Goal: Task Accomplishment & Management: Complete application form

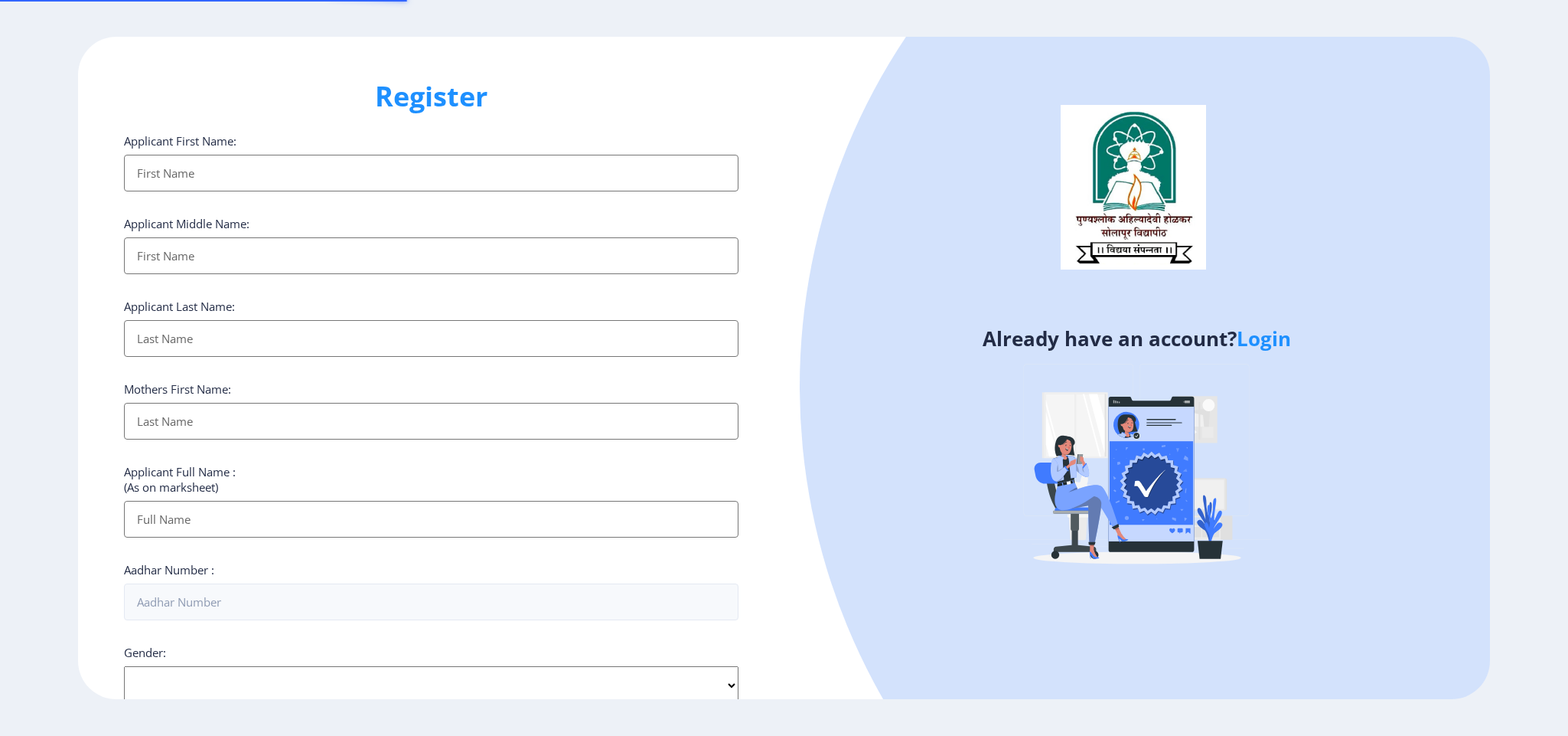
select select
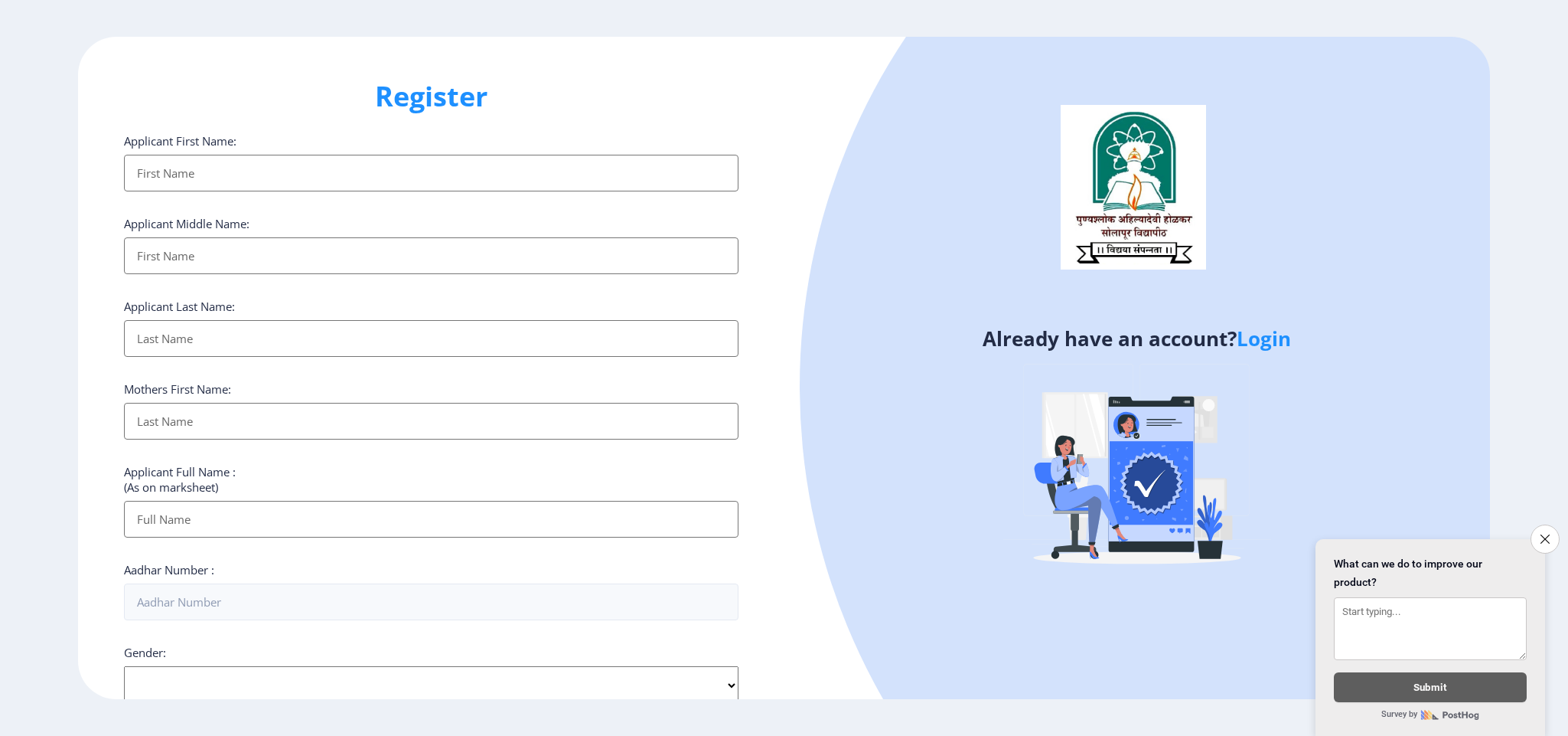
click at [264, 180] on input "Applicant First Name:" at bounding box center [431, 173] width 614 height 37
click at [292, 175] on input "Applicant First Name:" at bounding box center [431, 173] width 614 height 37
click at [802, 510] on div "Already have an account? Login" at bounding box center [1138, 368] width 706 height 662
click at [209, 168] on input "Applicant First Name:" at bounding box center [431, 173] width 614 height 37
type input "Bharat"
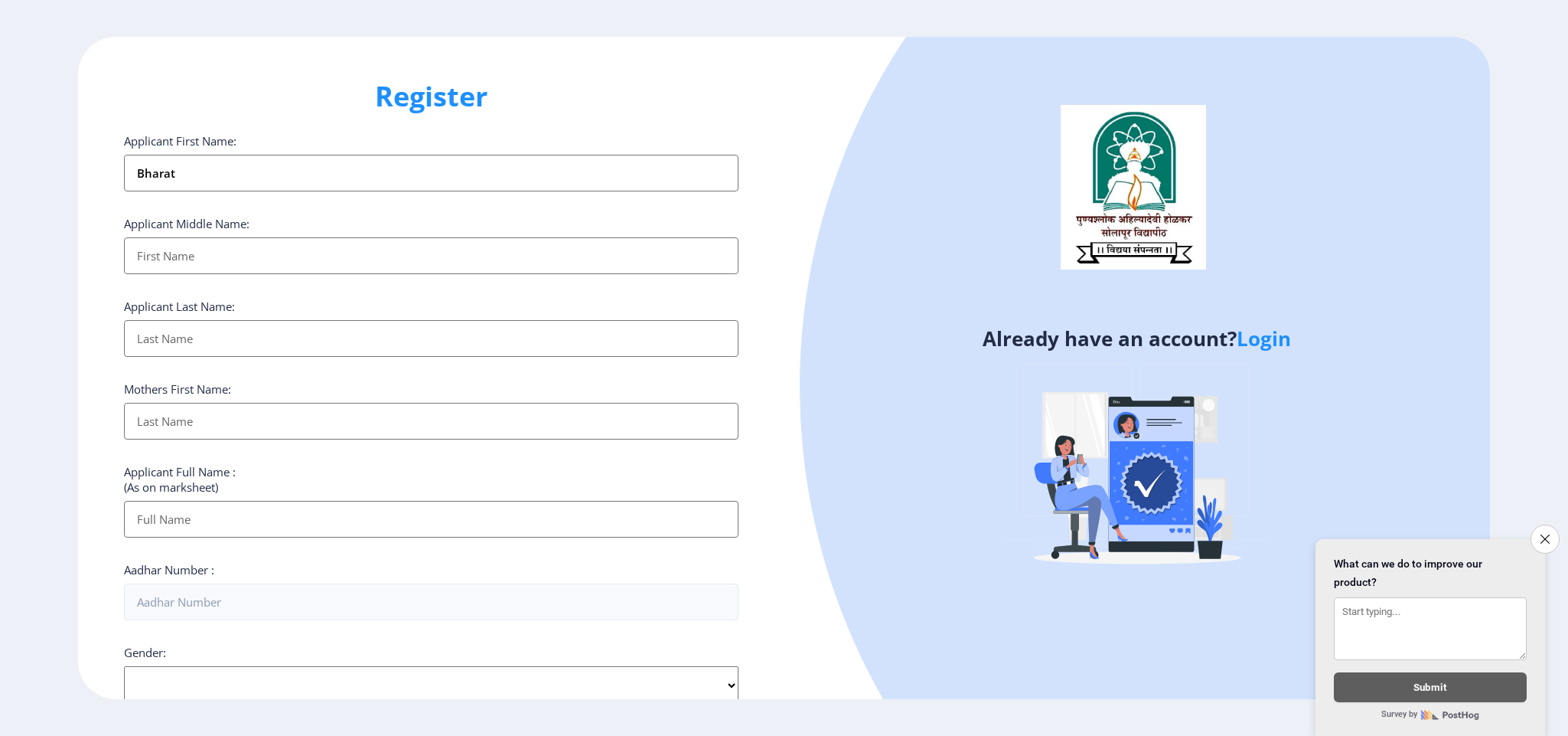
type input "Bharat"
type input "[PERSON_NAME]"
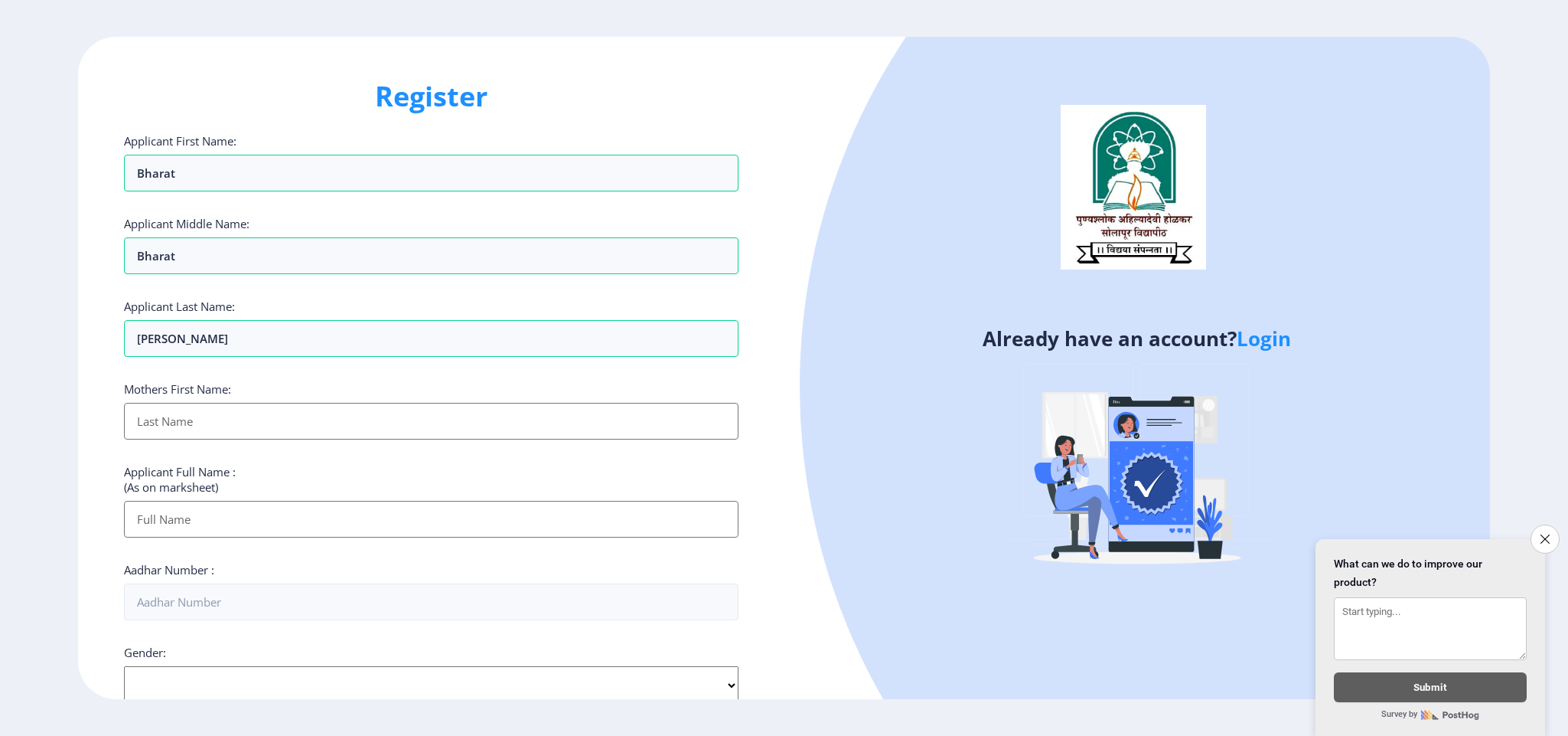
click at [185, 424] on input "Applicant First Name:" at bounding box center [431, 420] width 614 height 37
type input "[PERSON_NAME]"
click at [217, 520] on input "Applicant First Name:" at bounding box center [431, 518] width 614 height 37
type input "Bharat Maruti [PERSON_NAME]"
type input "09325028836"
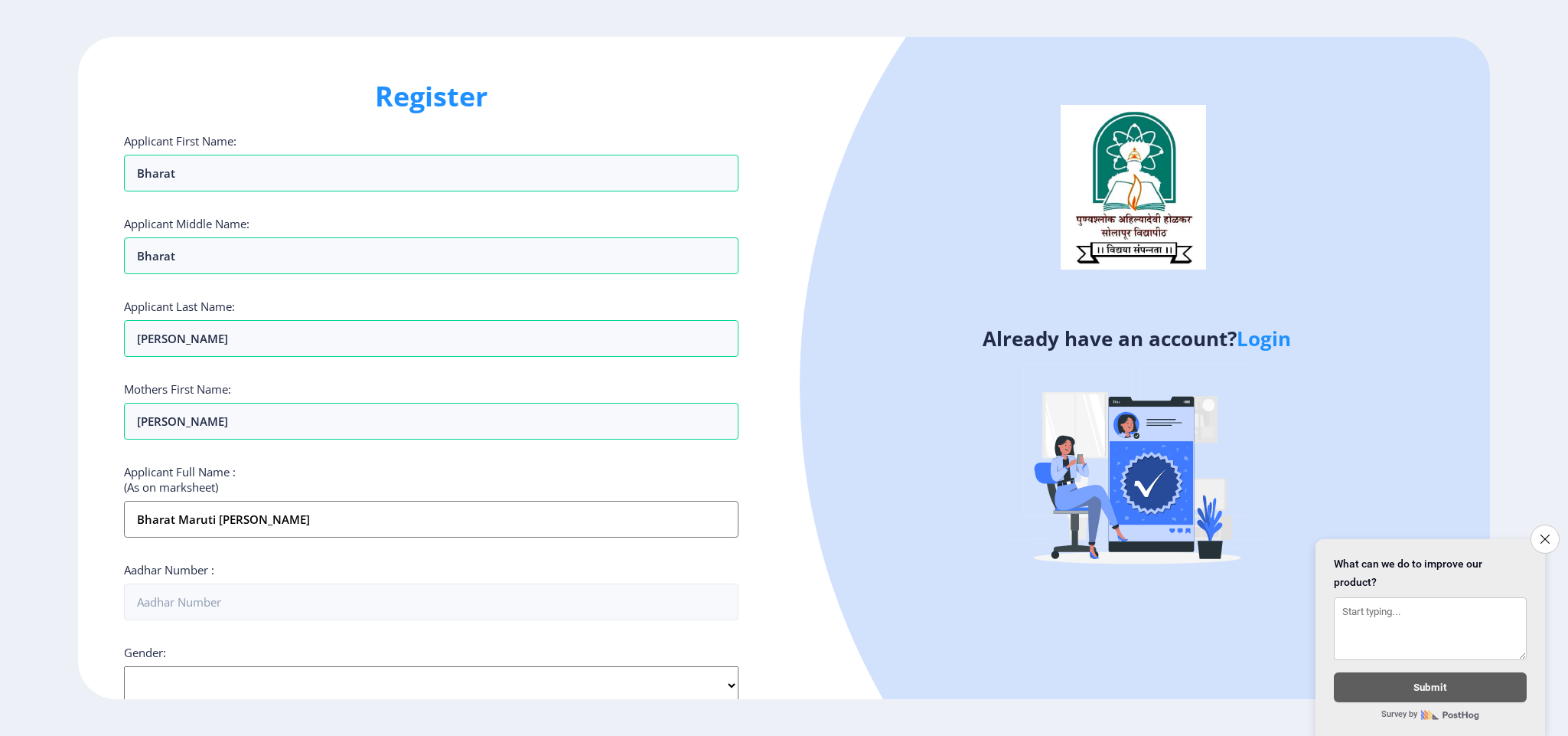
type input "[EMAIL_ADDRESS][DOMAIN_NAME]"
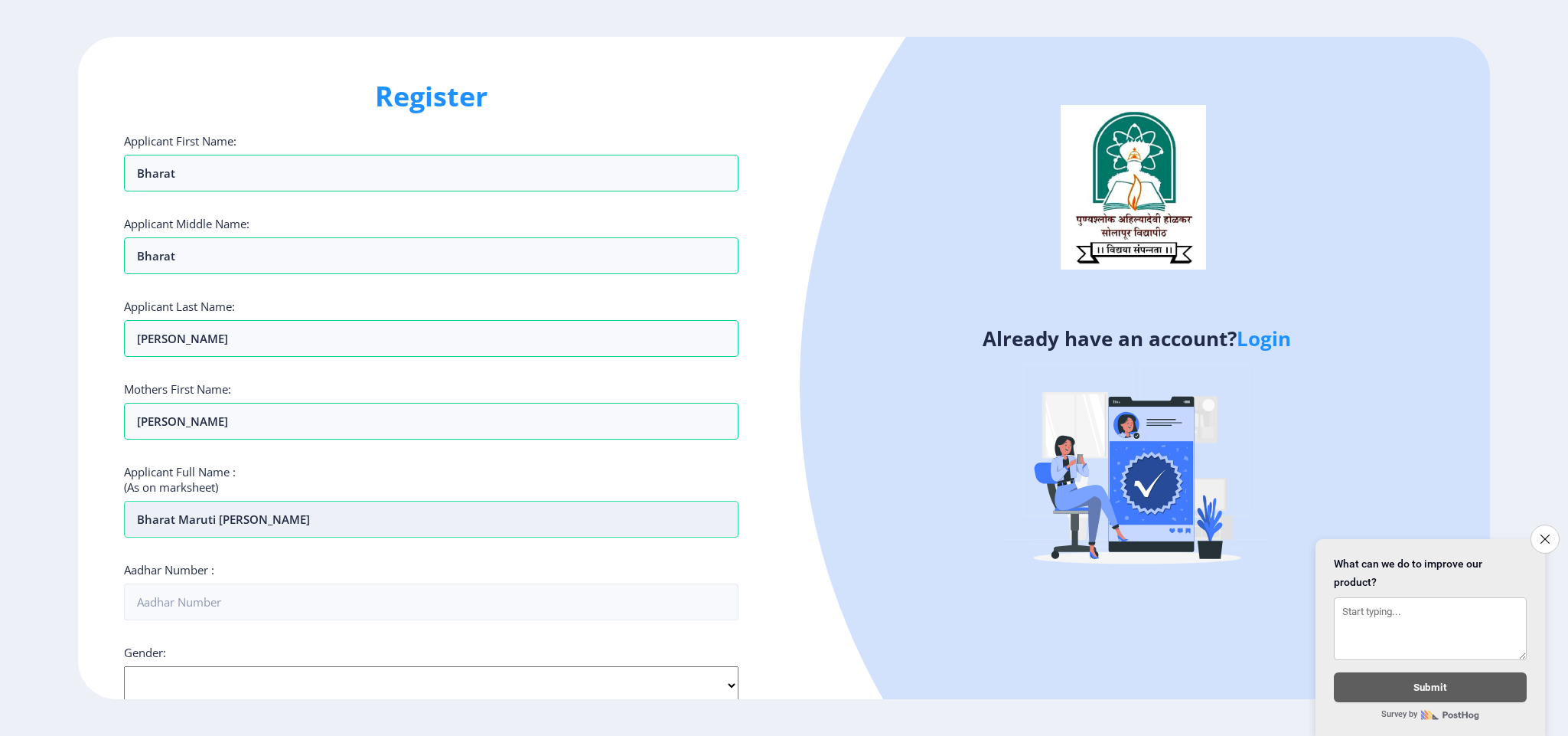
scroll to position [345, 0]
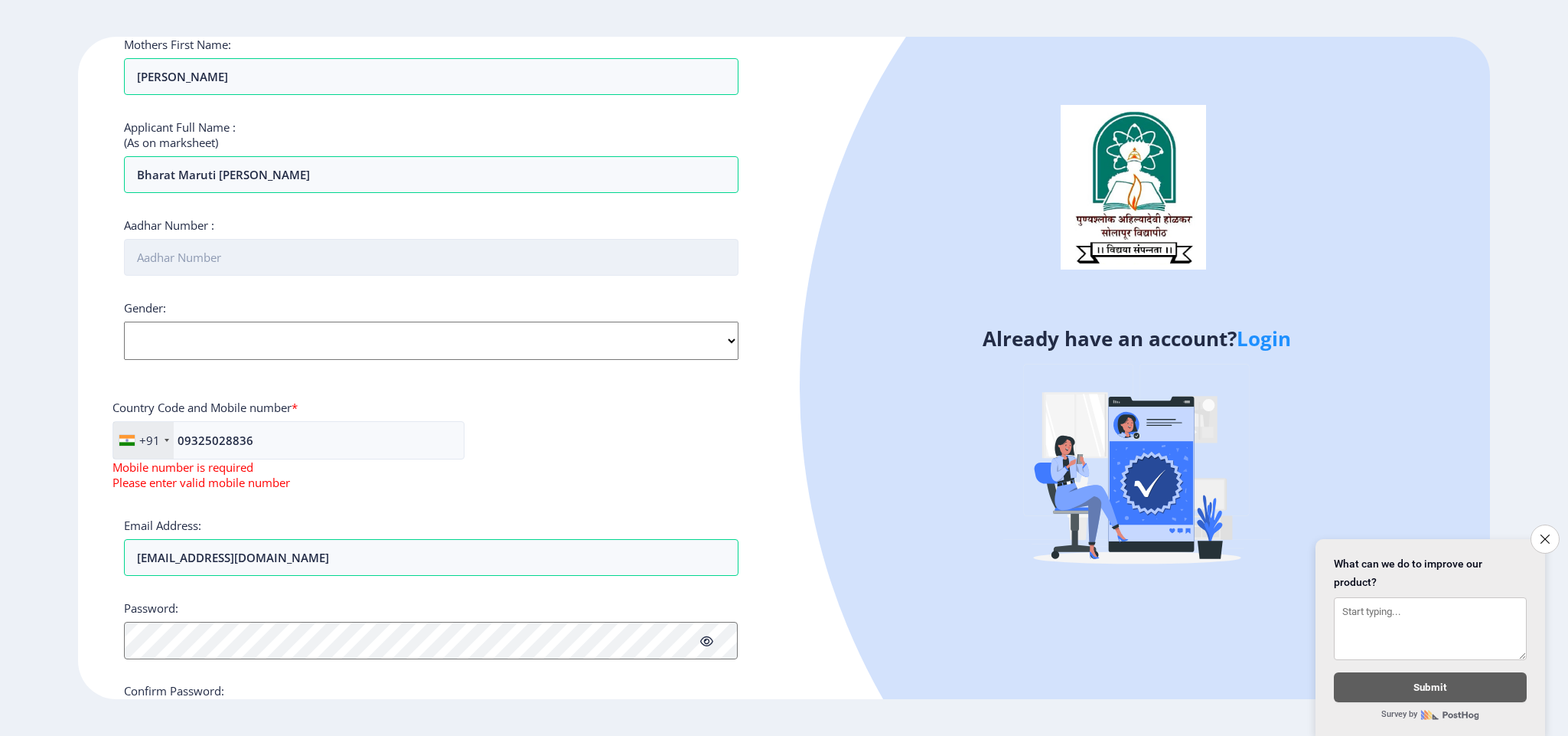
click at [216, 255] on input "Aadhar Number :" at bounding box center [431, 257] width 614 height 37
type input "669860126155"
click at [188, 343] on select "Select Gender [DEMOGRAPHIC_DATA] [DEMOGRAPHIC_DATA] Other" at bounding box center [431, 340] width 614 height 38
select select "[DEMOGRAPHIC_DATA]"
click at [124, 326] on select "Select Gender [DEMOGRAPHIC_DATA] [DEMOGRAPHIC_DATA] Other" at bounding box center [431, 340] width 614 height 38
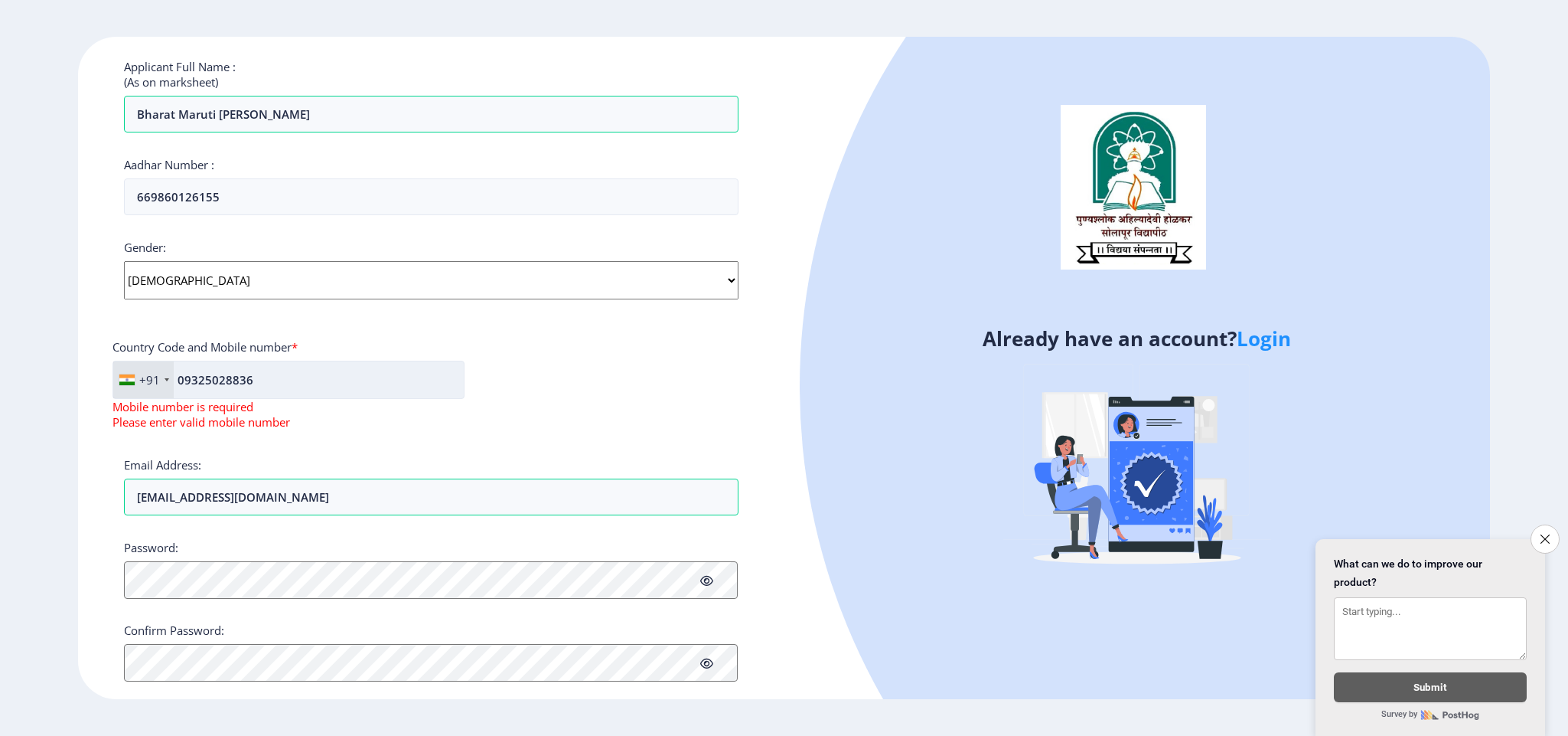
scroll to position [439, 0]
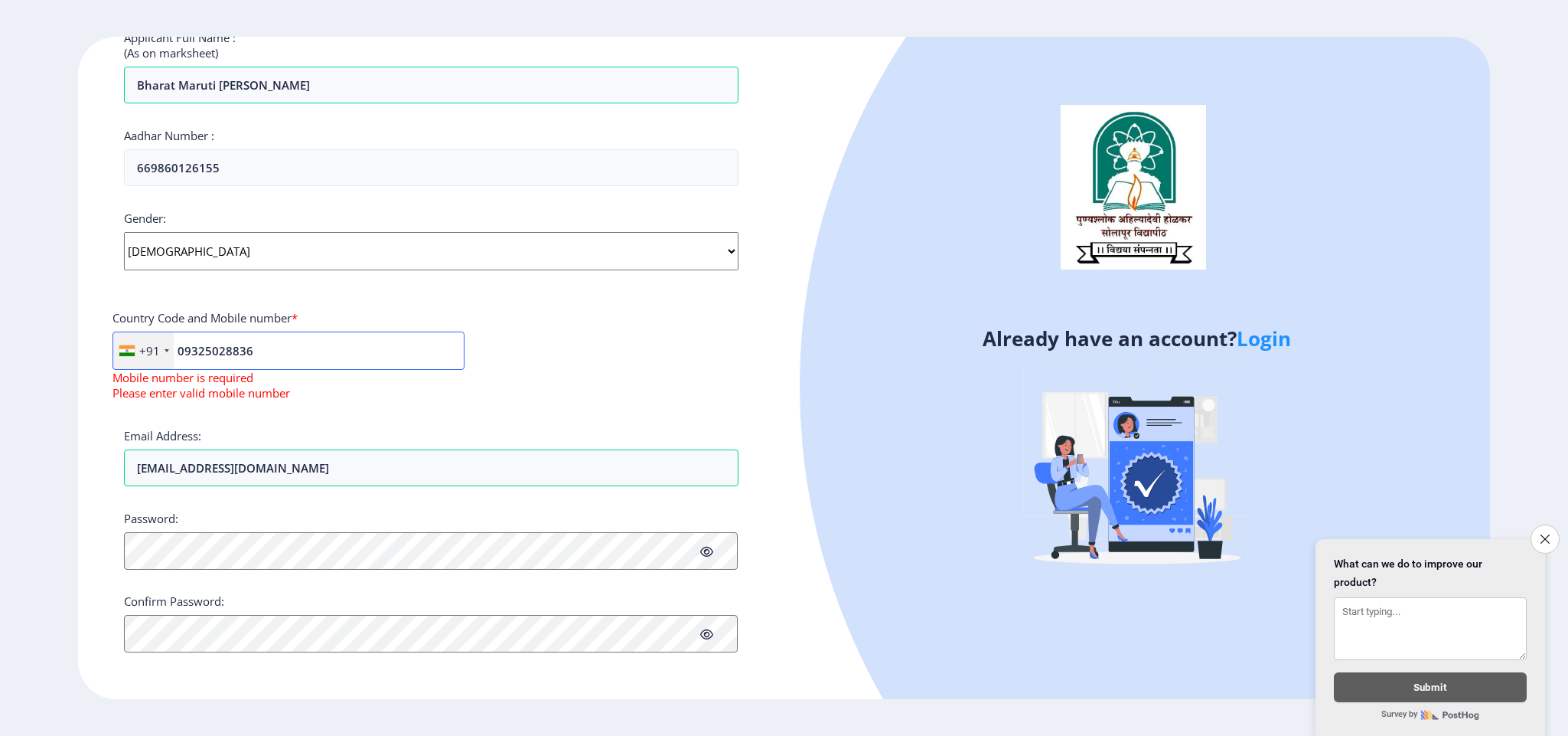
drag, startPoint x: 320, startPoint y: 355, endPoint x: 88, endPoint y: 363, distance: 232.1
click at [88, 363] on div "Register Applicant First Name: Bharat Applicant Middle Name: Bharat Applicant L…" at bounding box center [431, 368] width 706 height 662
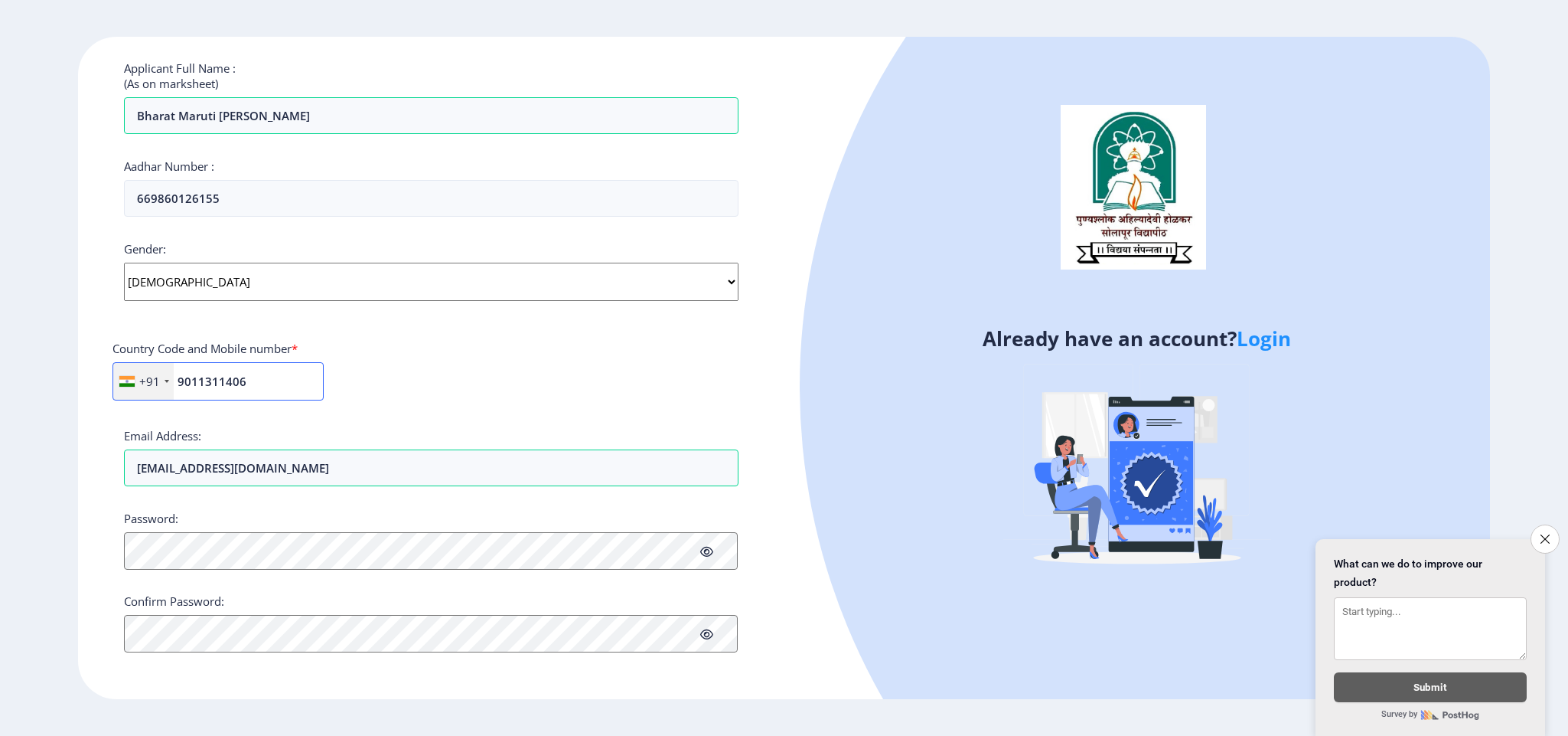
scroll to position [408, 0]
type input "9011311406"
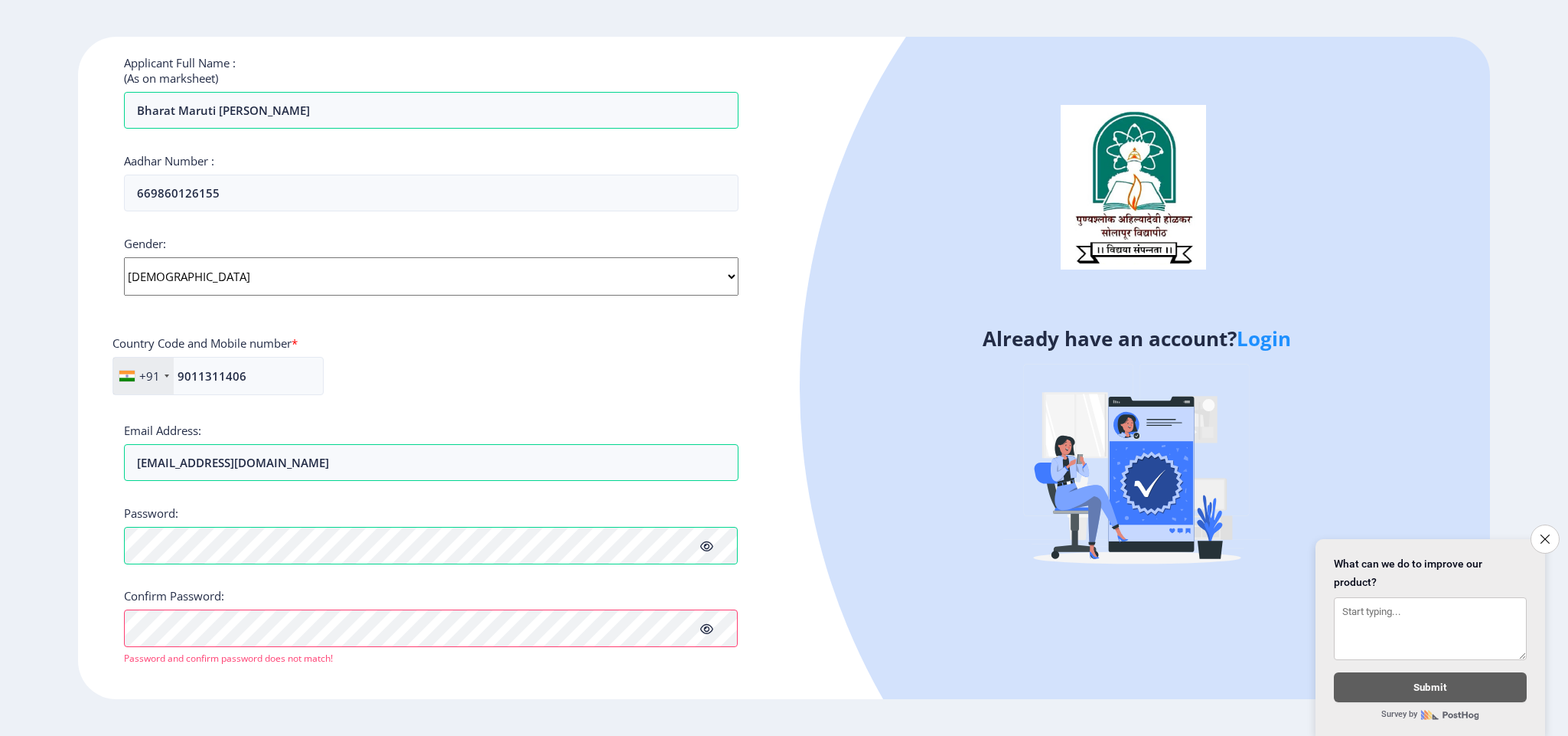
click at [932, 602] on div at bounding box center [1427, 386] width 1255 height 1255
click at [1540, 533] on icon "Close survey" at bounding box center [1545, 539] width 10 height 10
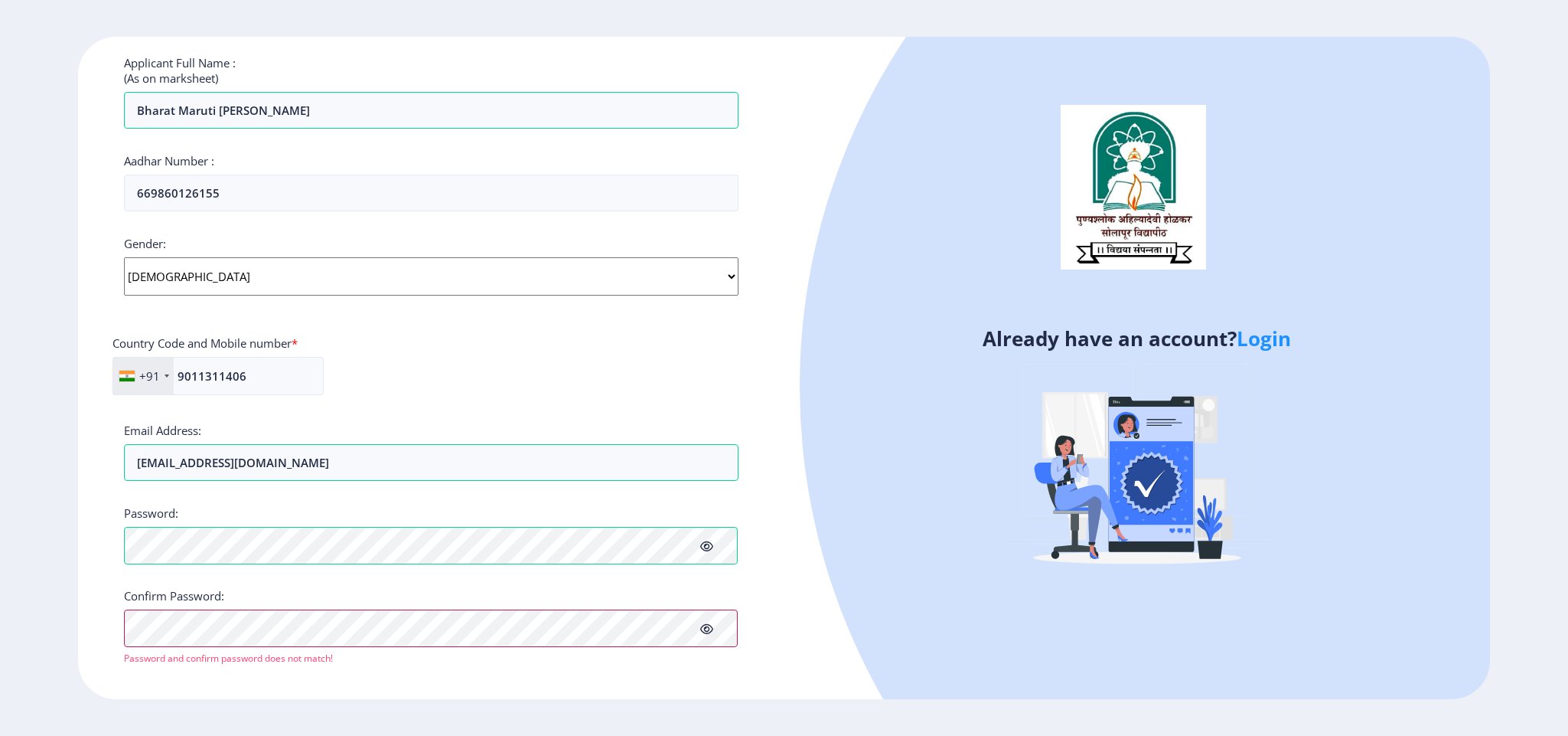
click at [0, 628] on ngx-register "Register Applicant First Name: Bharat Applicant Middle Name: Bharat Applicant L…" at bounding box center [784, 368] width 1568 height 662
click at [710, 627] on icon at bounding box center [706, 628] width 13 height 11
click at [864, 592] on div at bounding box center [1427, 386] width 1255 height 1255
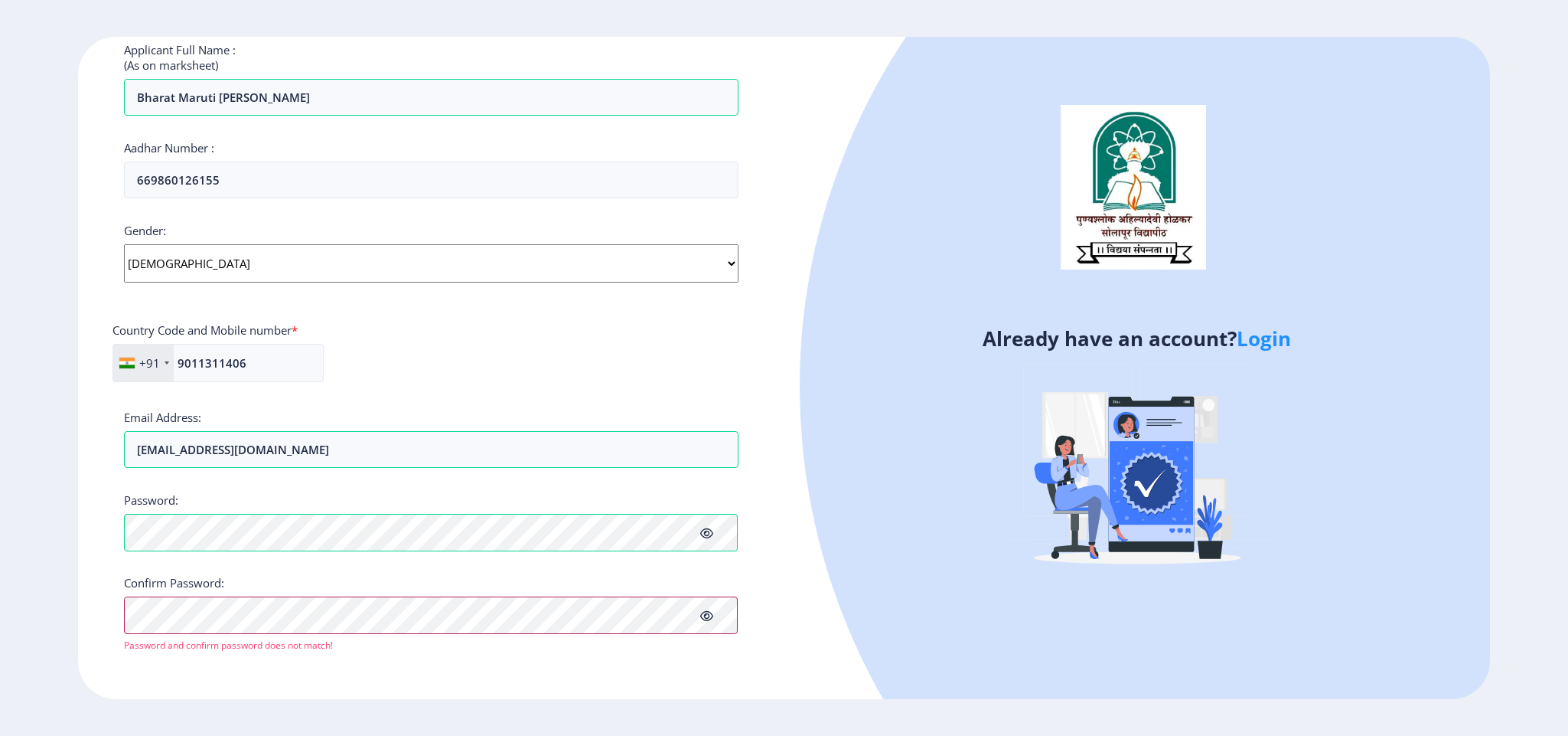
scroll to position [425, 0]
click at [1289, 349] on link "Login" at bounding box center [1264, 338] width 54 height 27
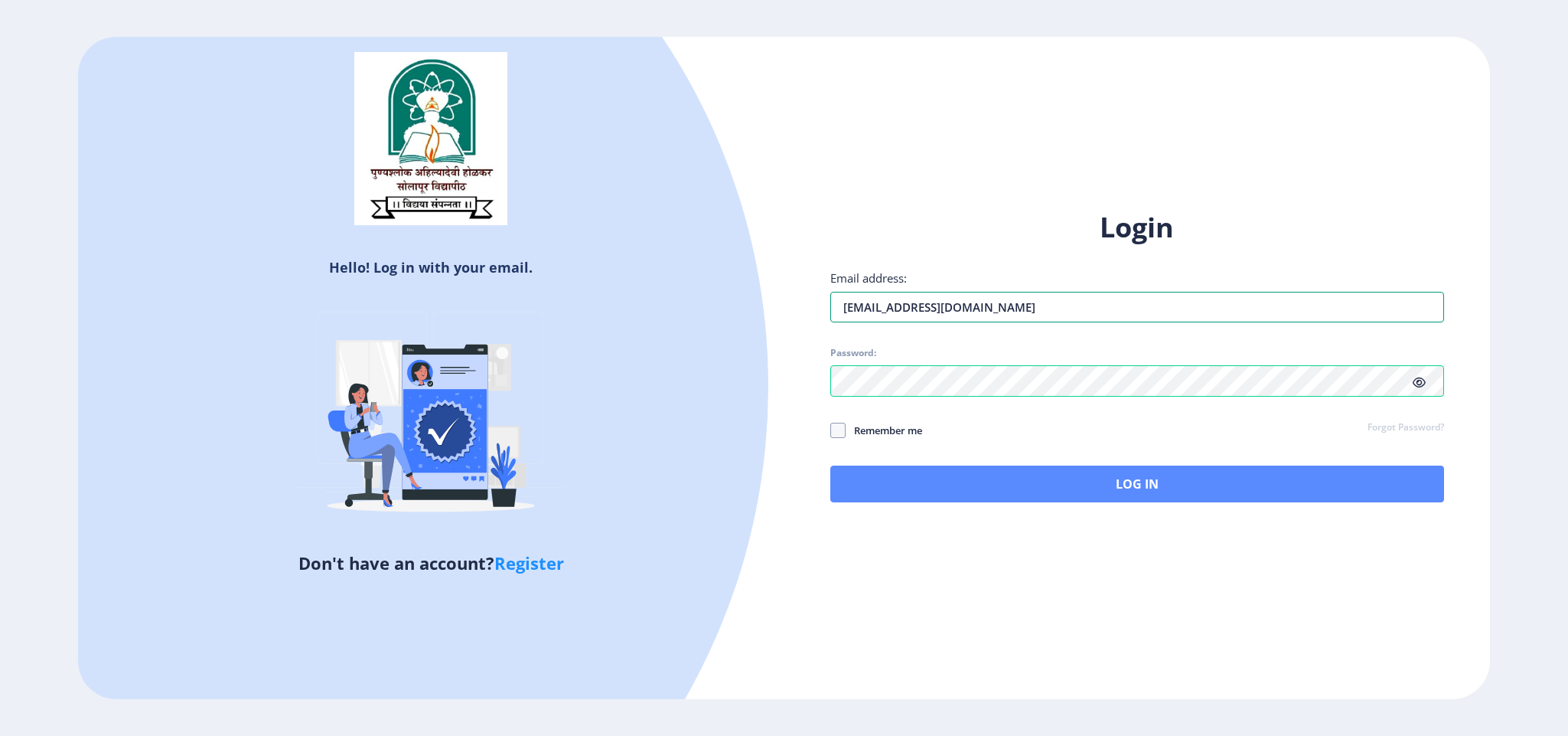
type input "[EMAIL_ADDRESS][DOMAIN_NAME]"
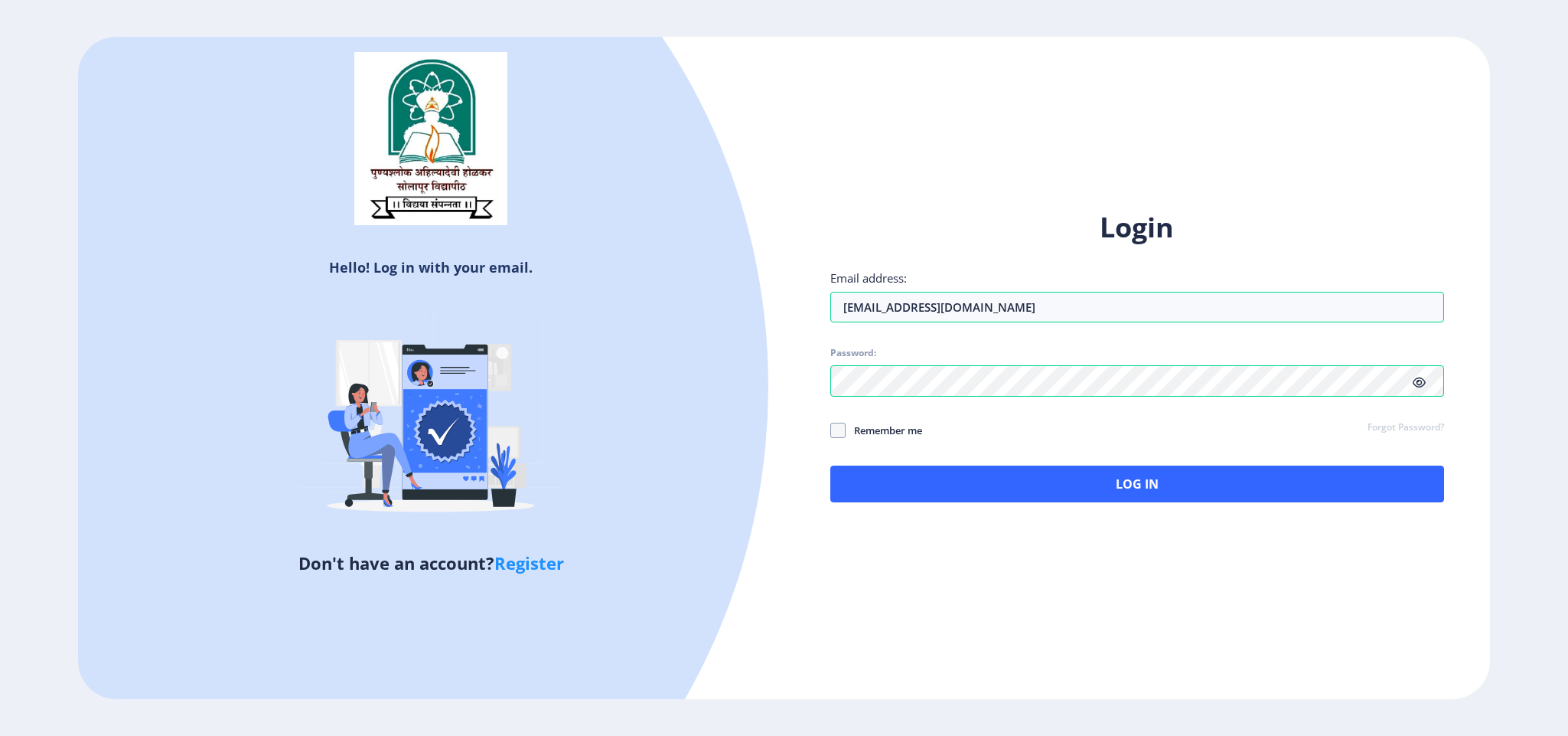
click at [830, 421] on label "Remember me" at bounding box center [876, 431] width 92 height 19
click at [830, 430] on input "Remember me" at bounding box center [830, 430] width 1 height 1
click at [836, 434] on icon at bounding box center [838, 431] width 7 height 15
click at [831, 431] on input "Remember me" at bounding box center [830, 430] width 1 height 1
click at [843, 425] on span at bounding box center [838, 431] width 15 height 15
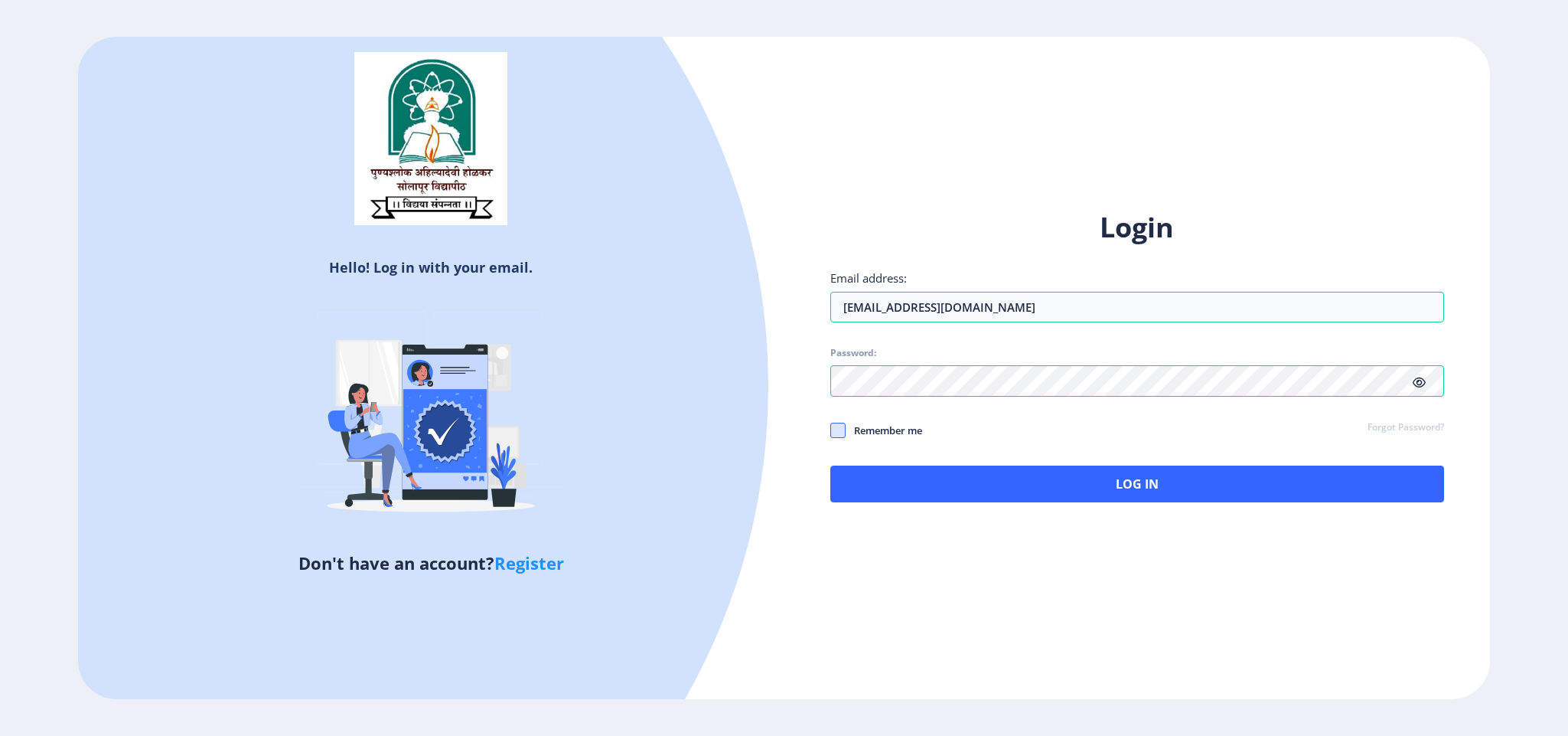
click at [831, 430] on input "Remember me" at bounding box center [830, 430] width 1 height 1
checkbox input "true"
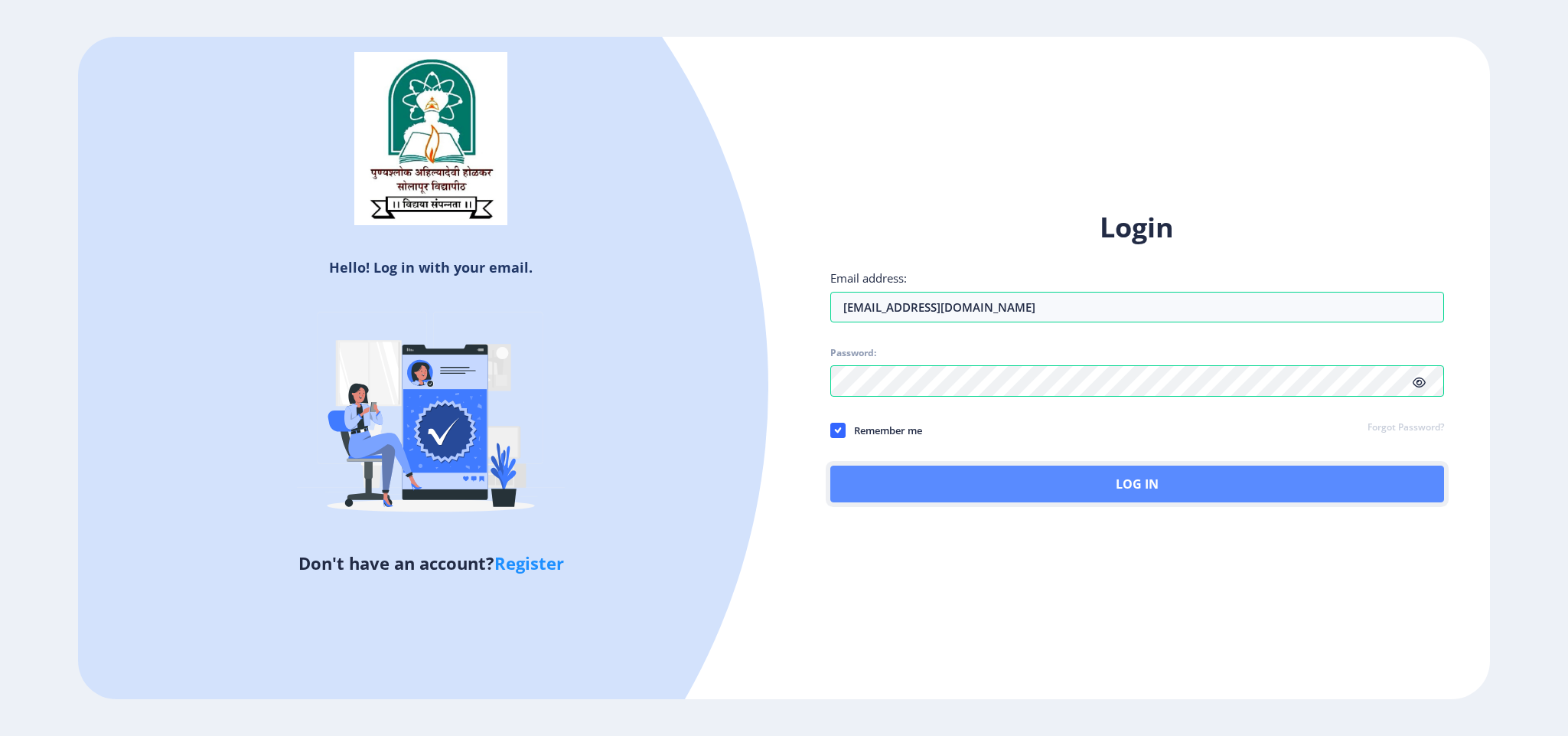
click at [990, 489] on button "Log In" at bounding box center [1138, 483] width 614 height 37
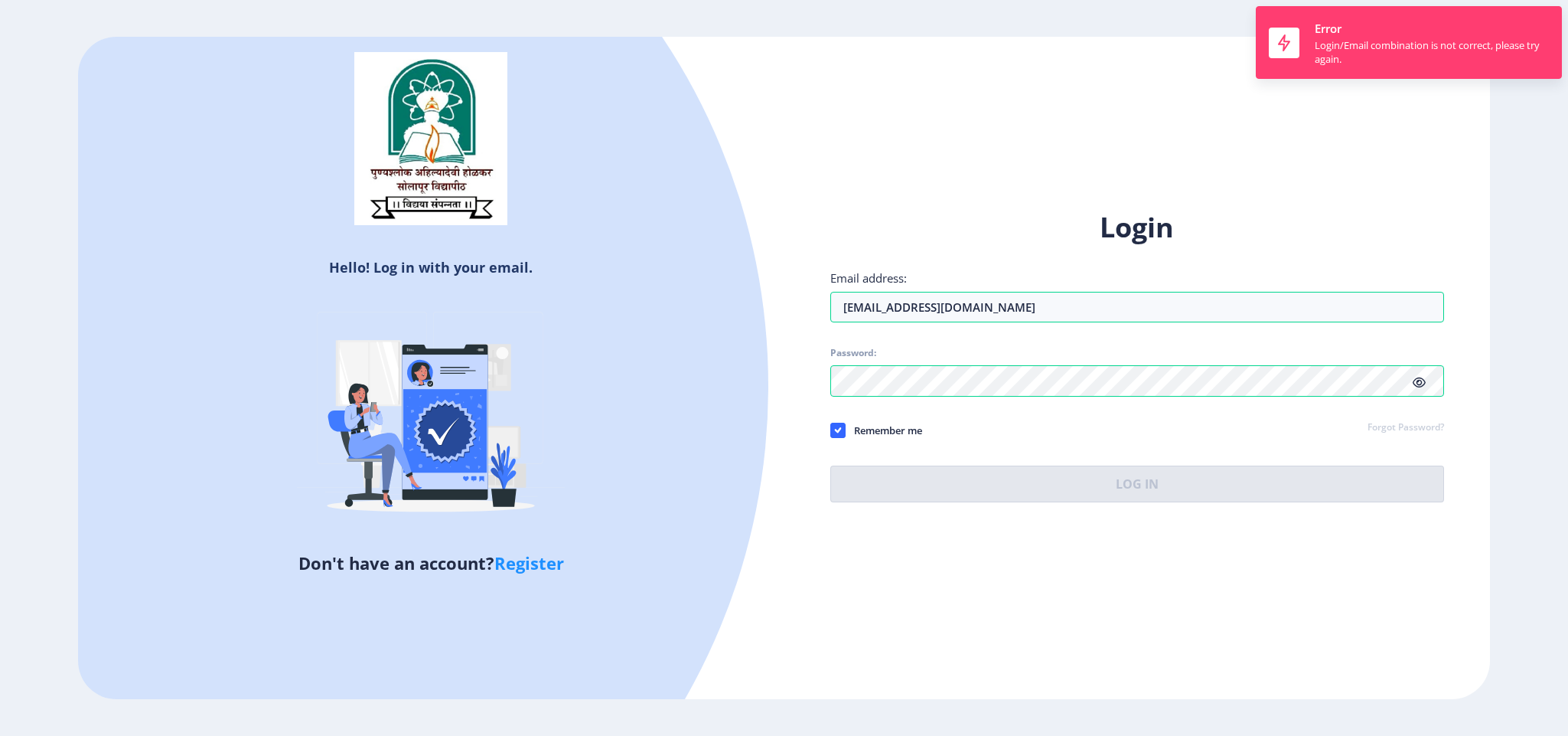
click at [1413, 385] on icon at bounding box center [1419, 382] width 13 height 11
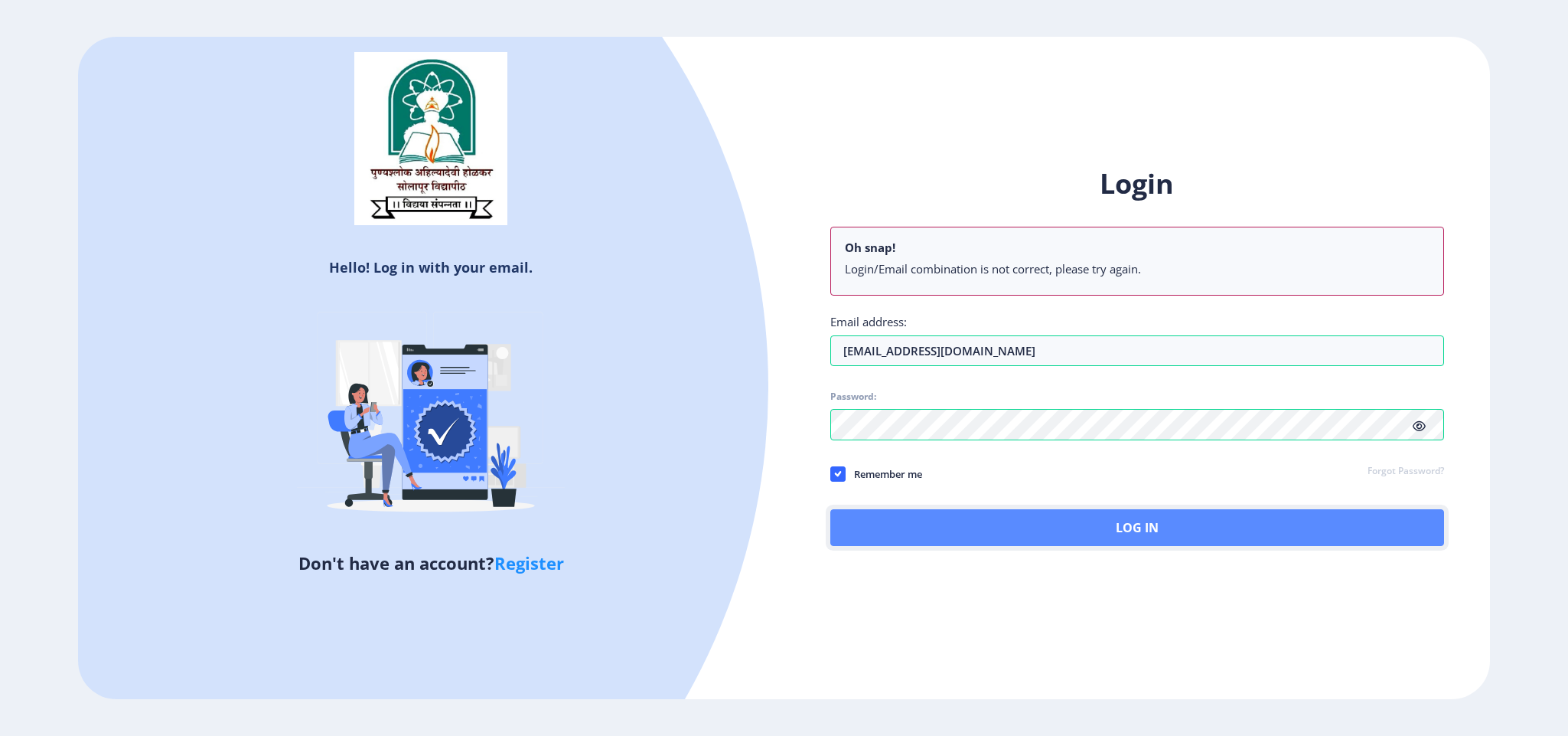
click at [1061, 545] on button "Log In" at bounding box center [1138, 527] width 614 height 37
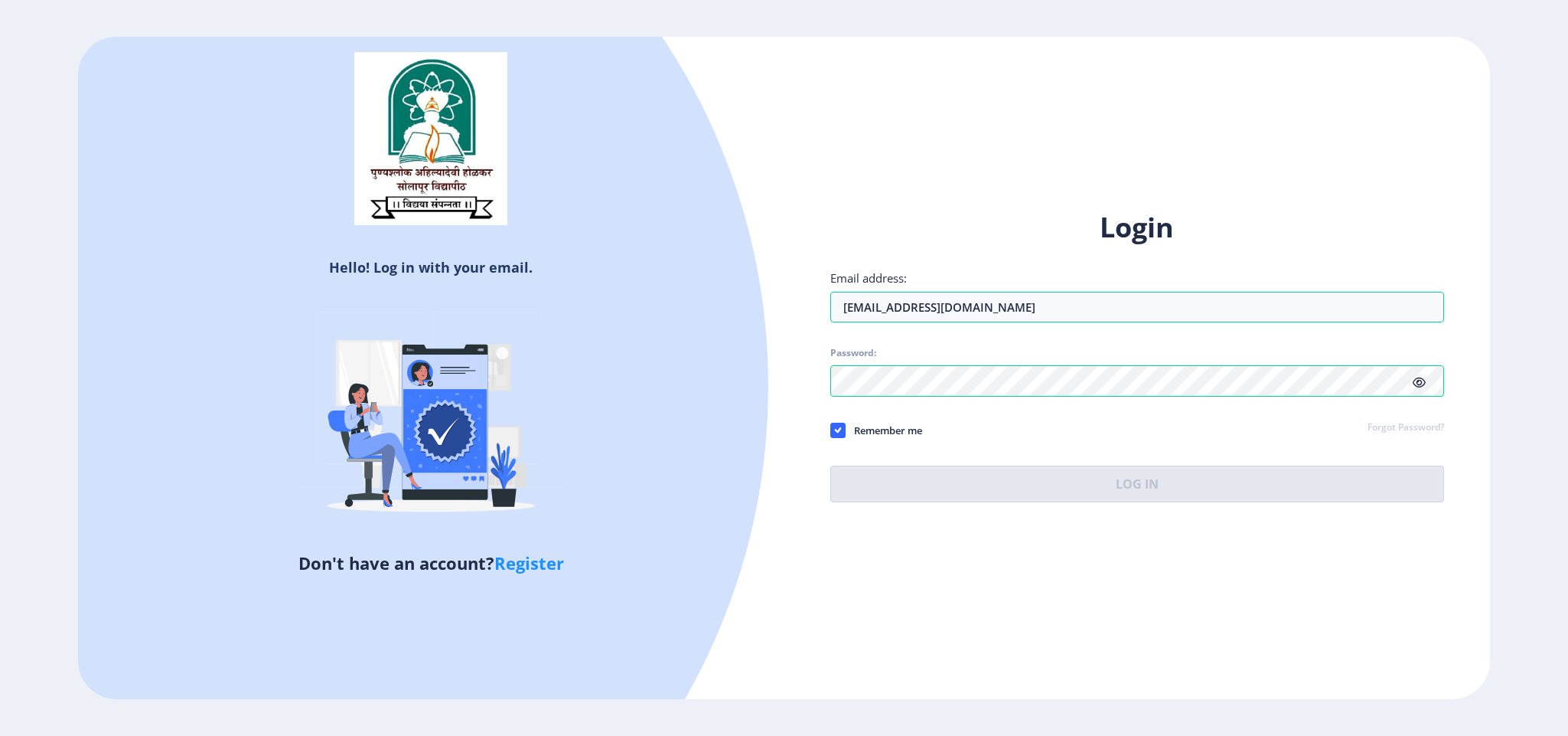
click at [503, 559] on link "Register" at bounding box center [529, 562] width 70 height 23
select select
